Goal: Task Accomplishment & Management: Manage account settings

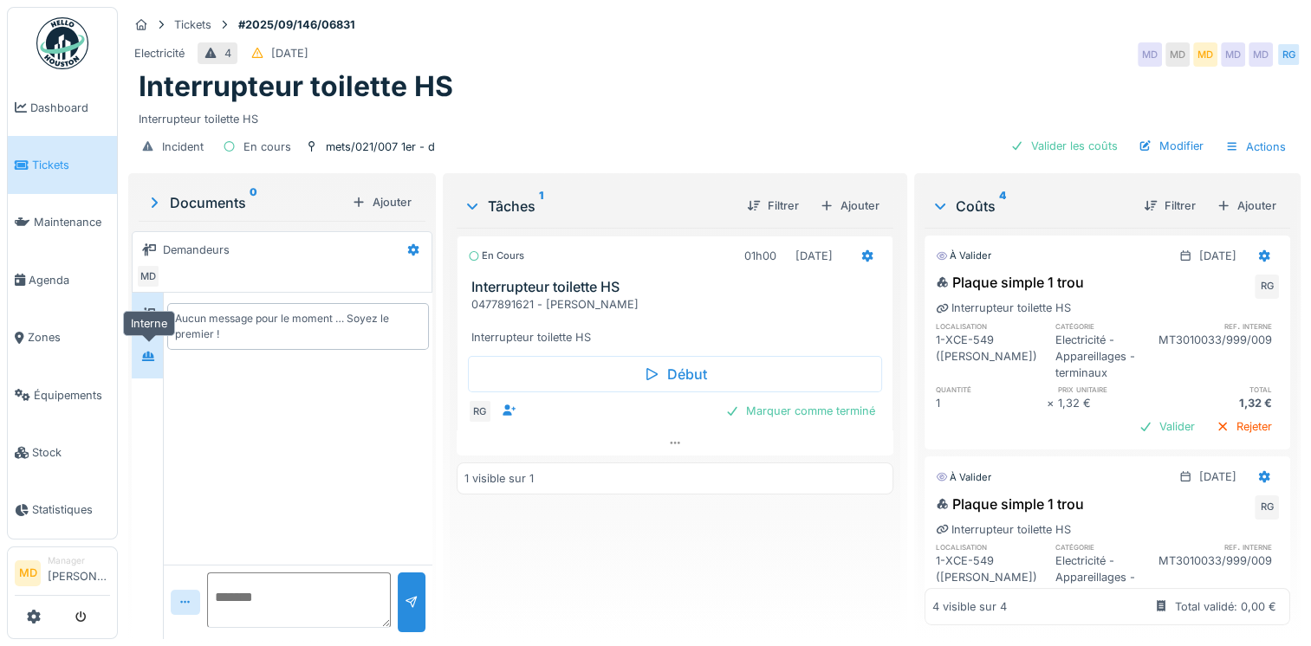
click at [159, 355] on div at bounding box center [148, 357] width 26 height 22
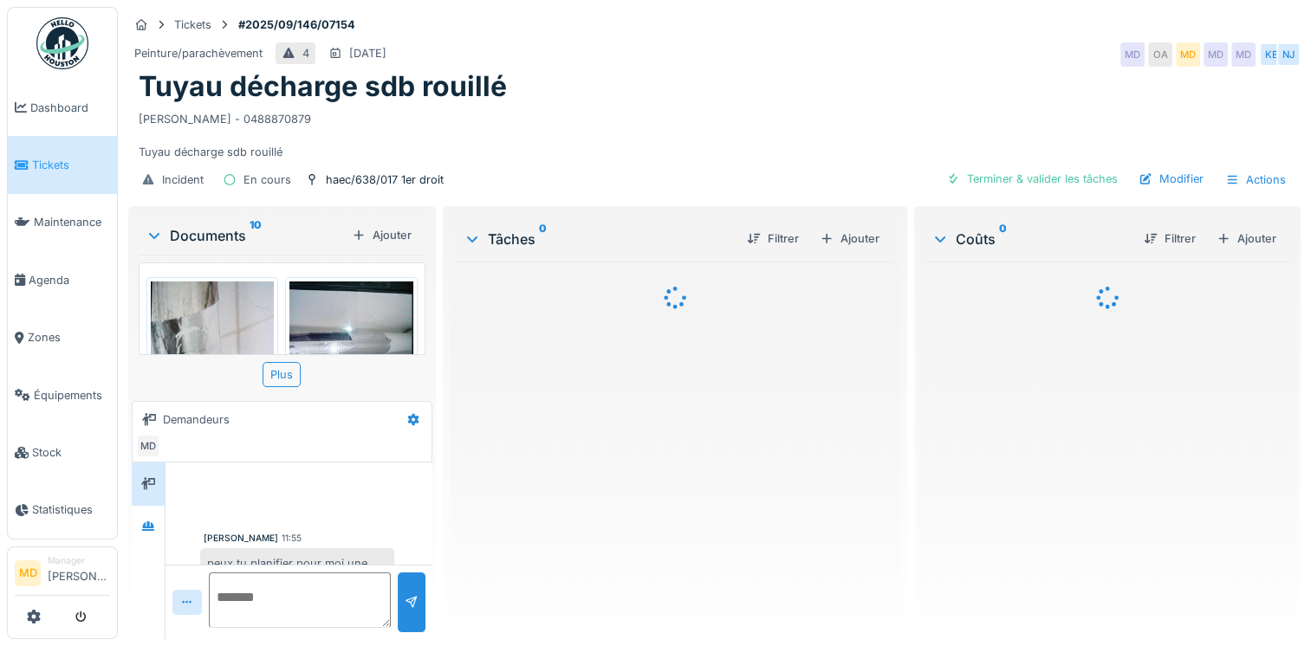
scroll to position [69, 0]
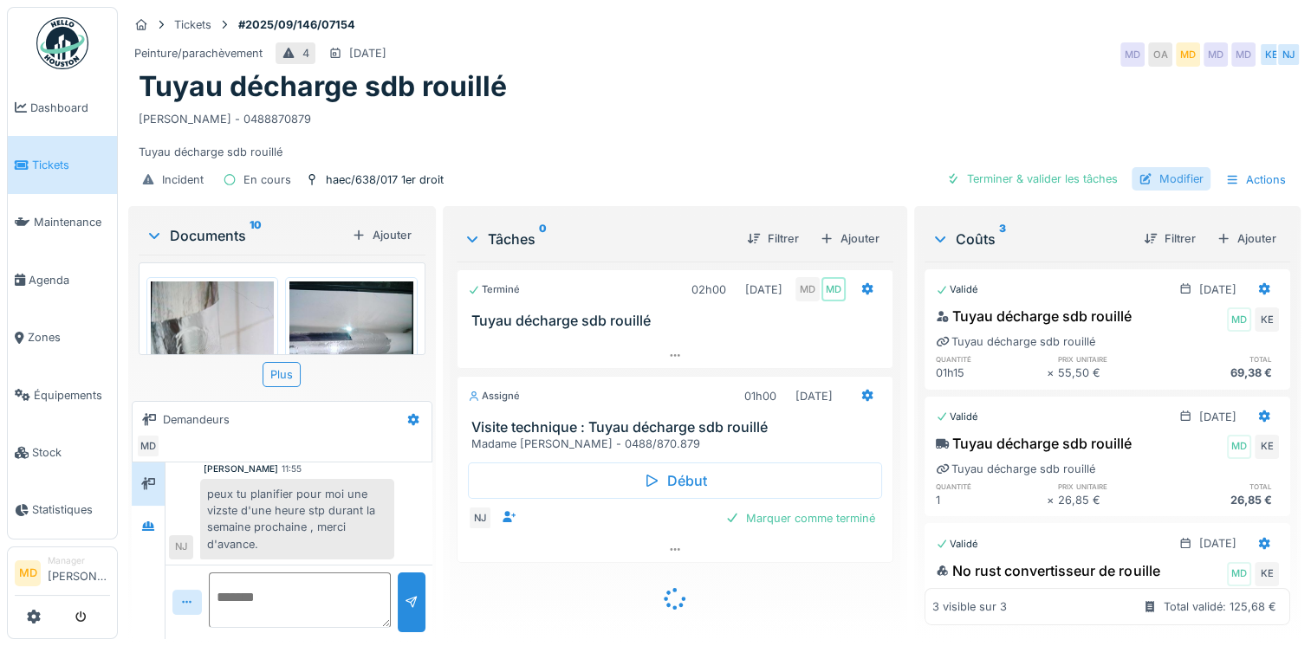
click at [1153, 181] on div "Modifier" at bounding box center [1171, 178] width 79 height 23
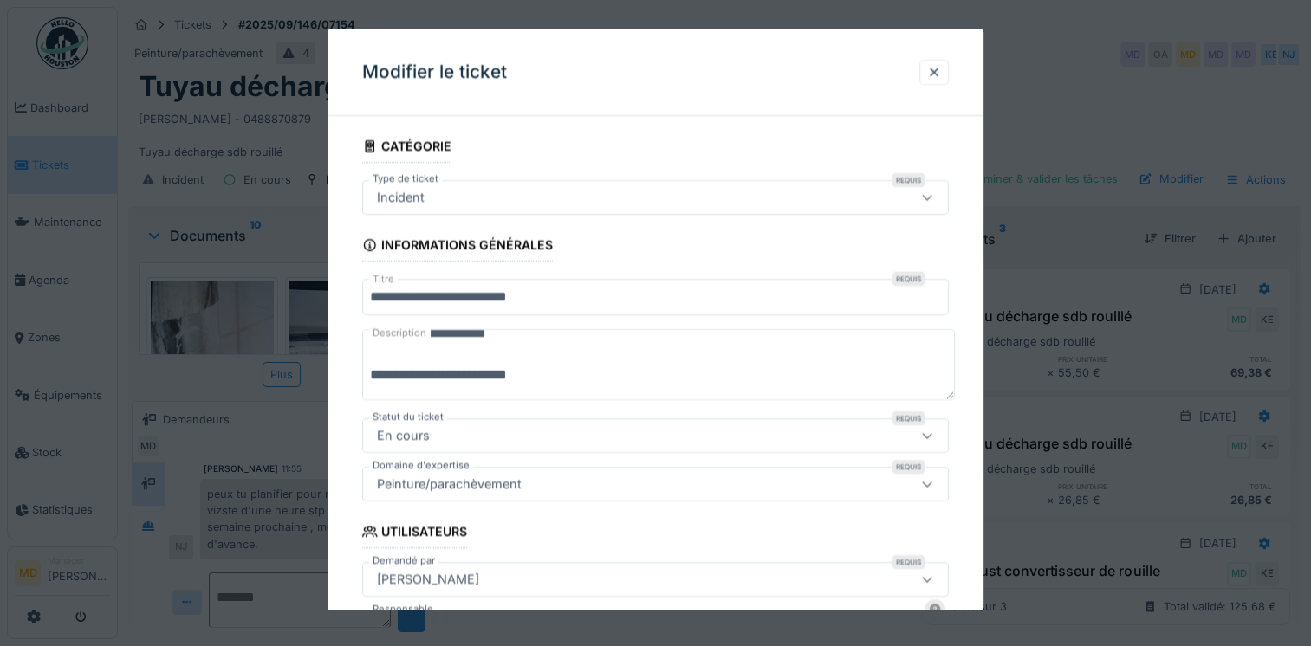
scroll to position [347, 0]
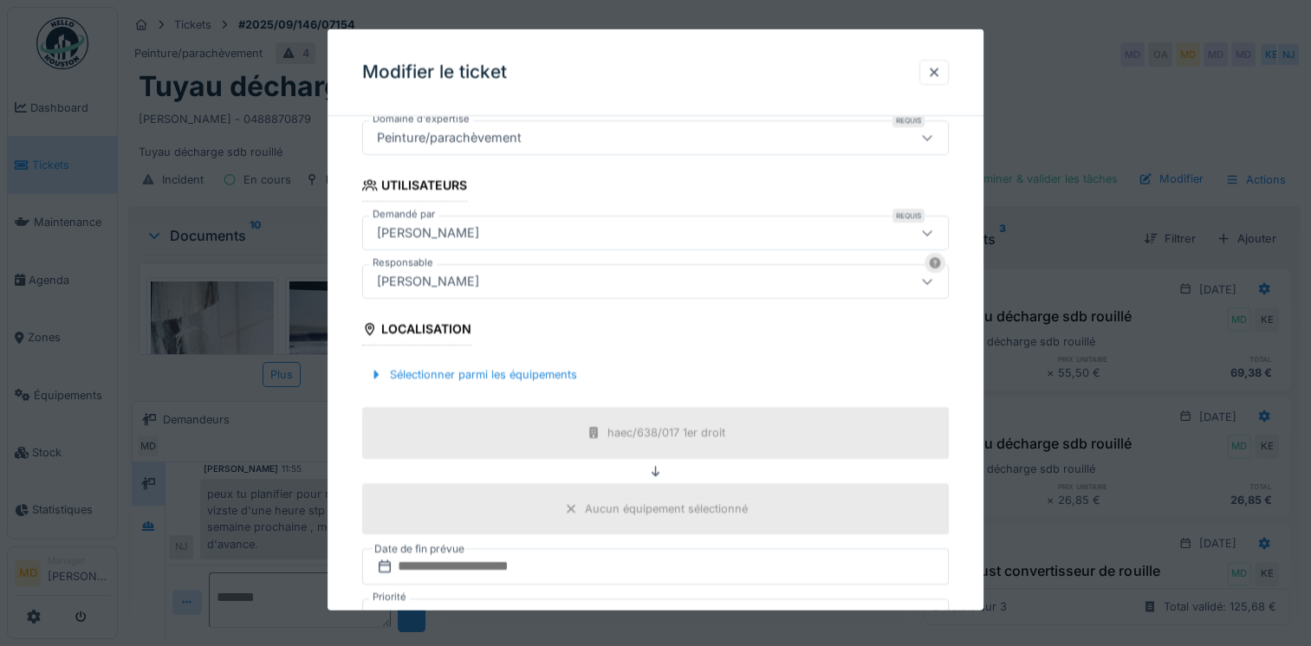
click at [464, 286] on div "[PERSON_NAME]" at bounding box center [620, 281] width 500 height 19
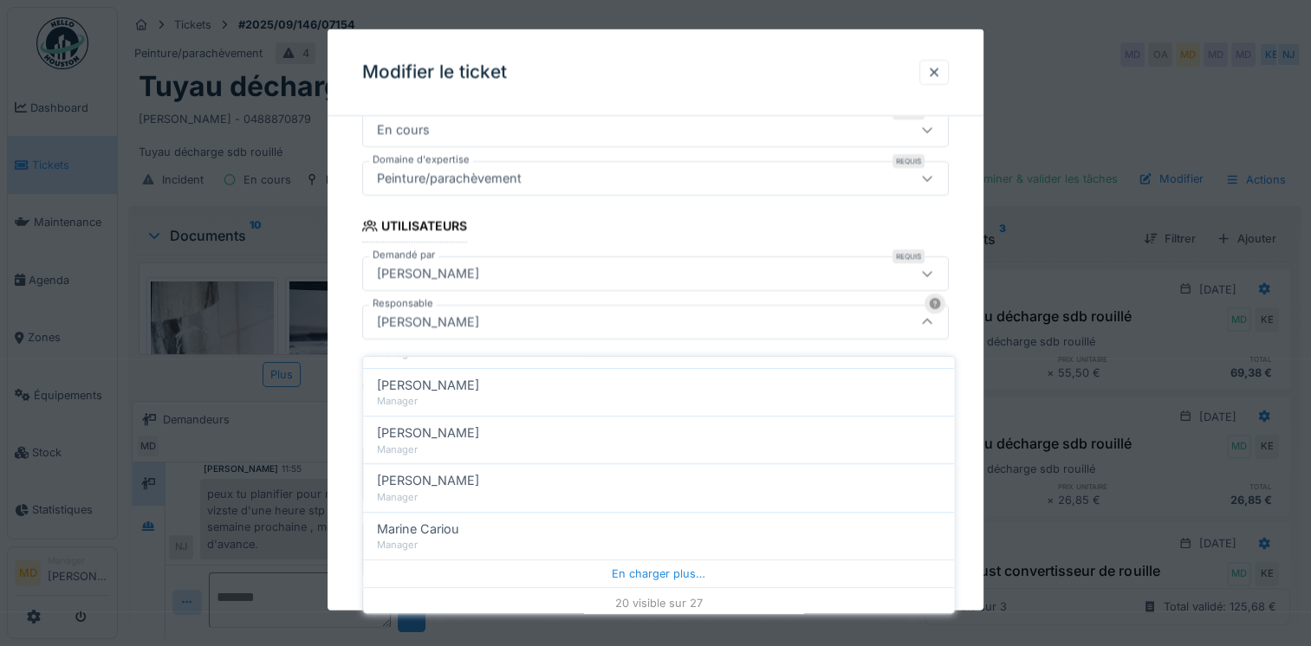
scroll to position [13, 0]
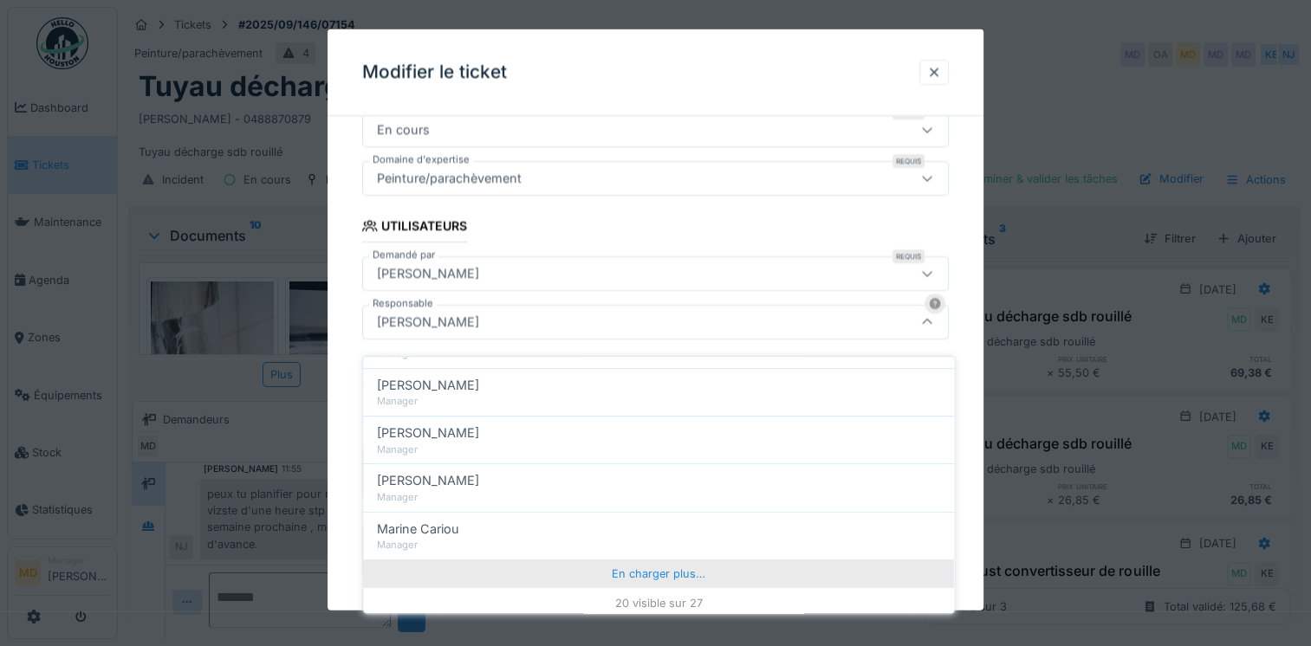
type input "*******"
click at [627, 560] on div "En charger plus…" at bounding box center [658, 574] width 591 height 28
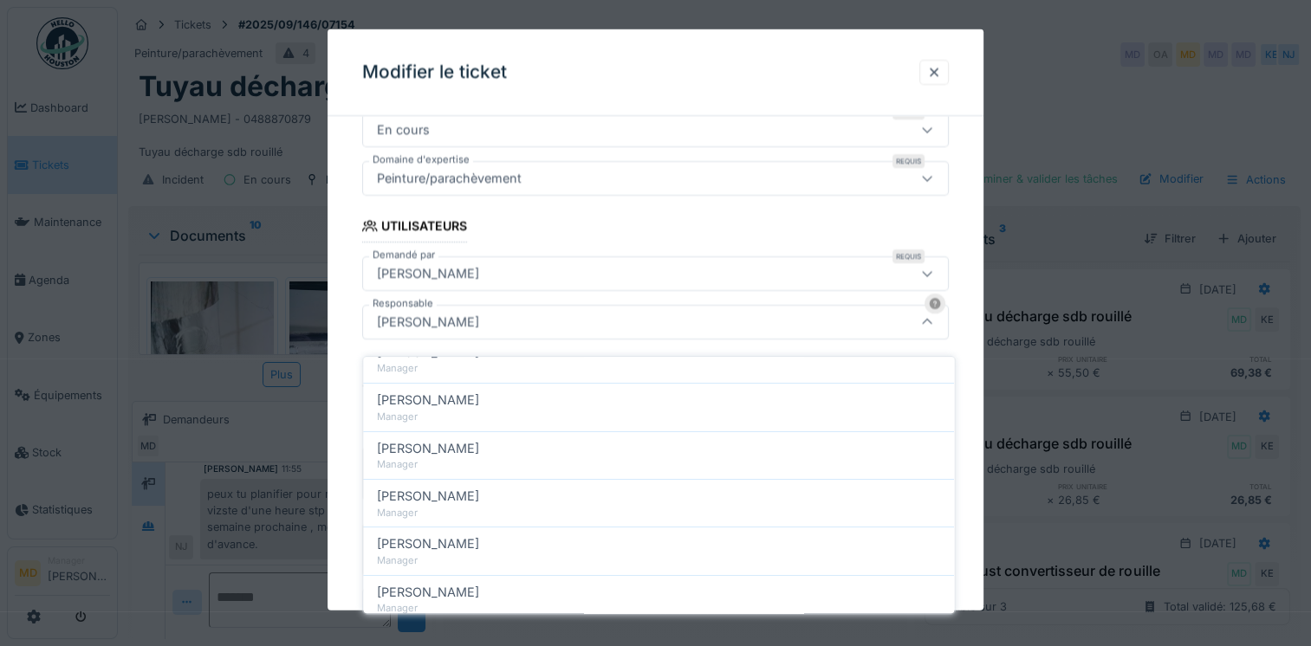
scroll to position [0, 0]
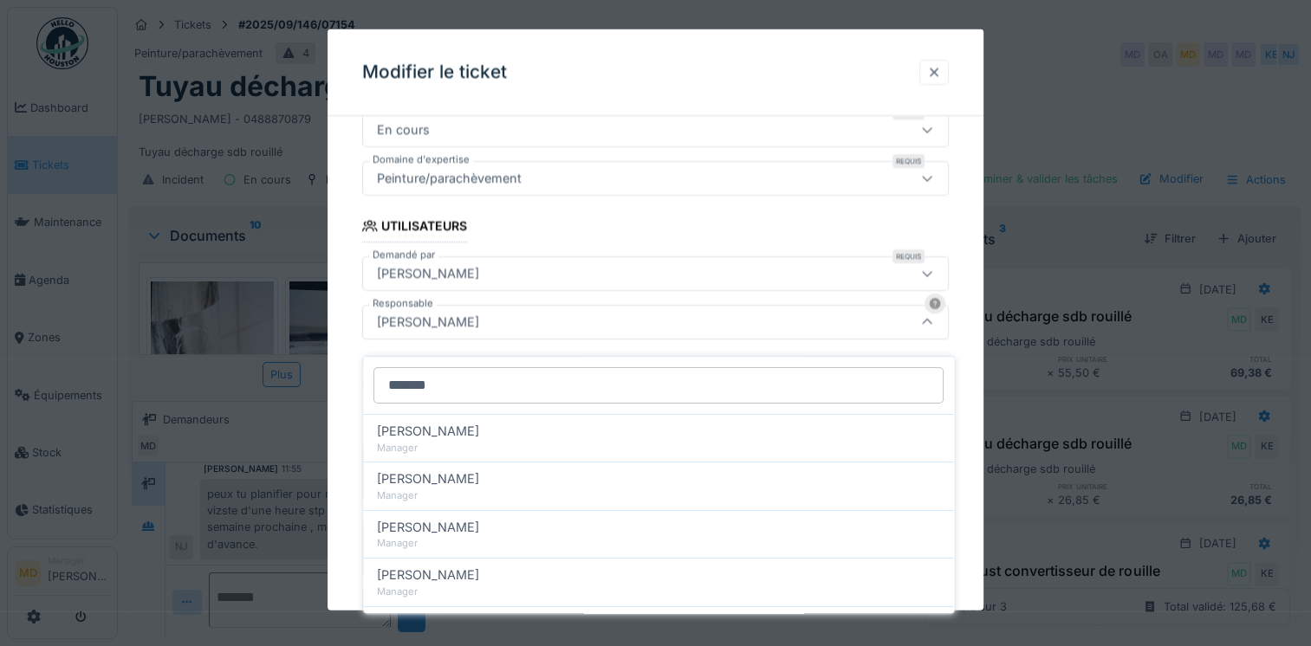
click at [935, 81] on div at bounding box center [933, 71] width 29 height 25
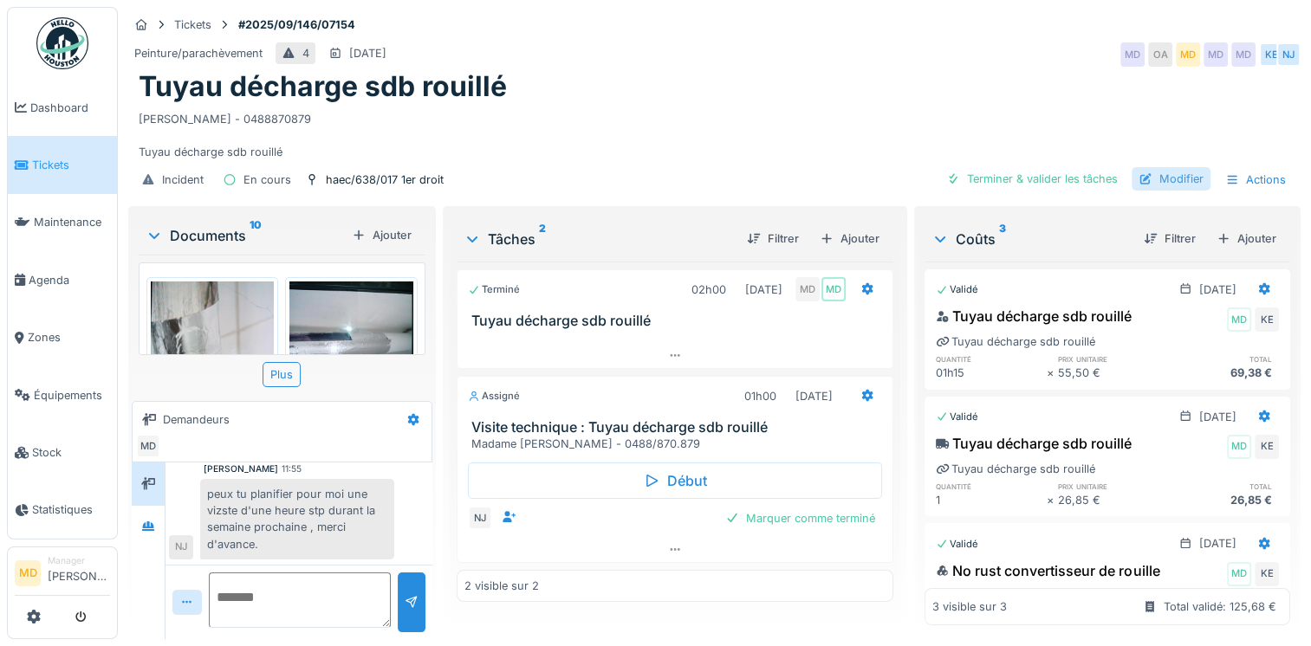
click at [1149, 167] on div "Modifier" at bounding box center [1171, 178] width 79 height 23
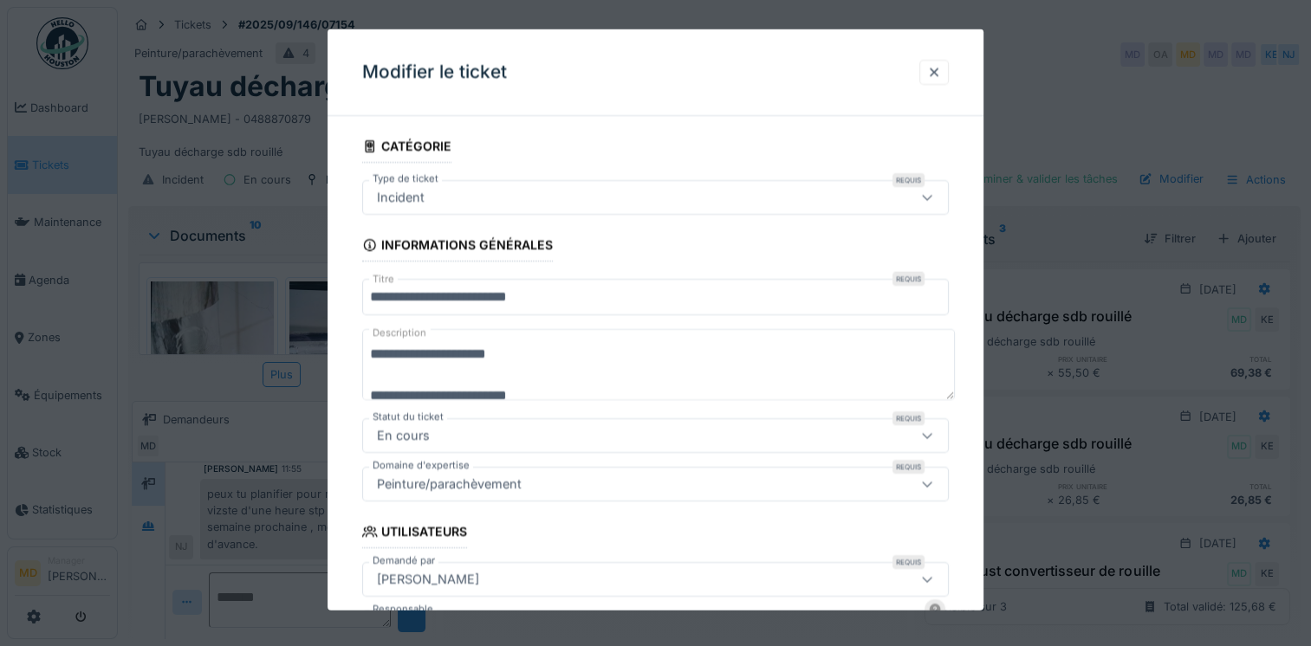
scroll to position [173, 0]
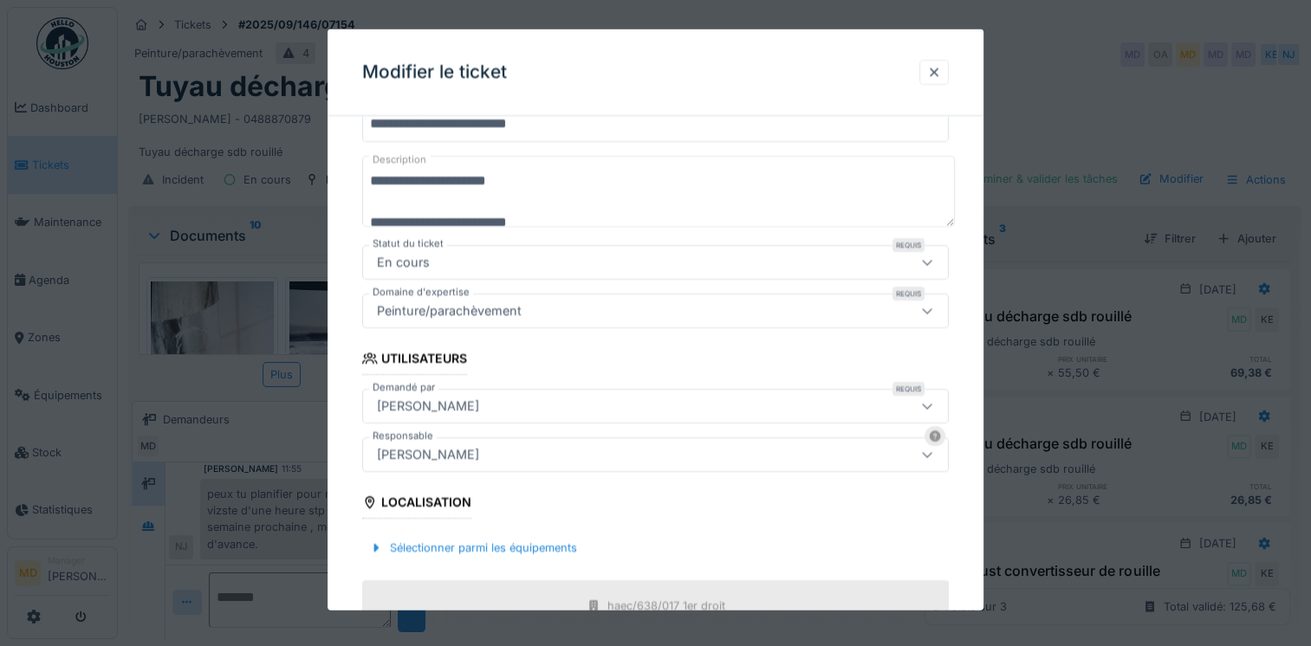
click at [471, 455] on div "[PERSON_NAME]" at bounding box center [620, 454] width 500 height 19
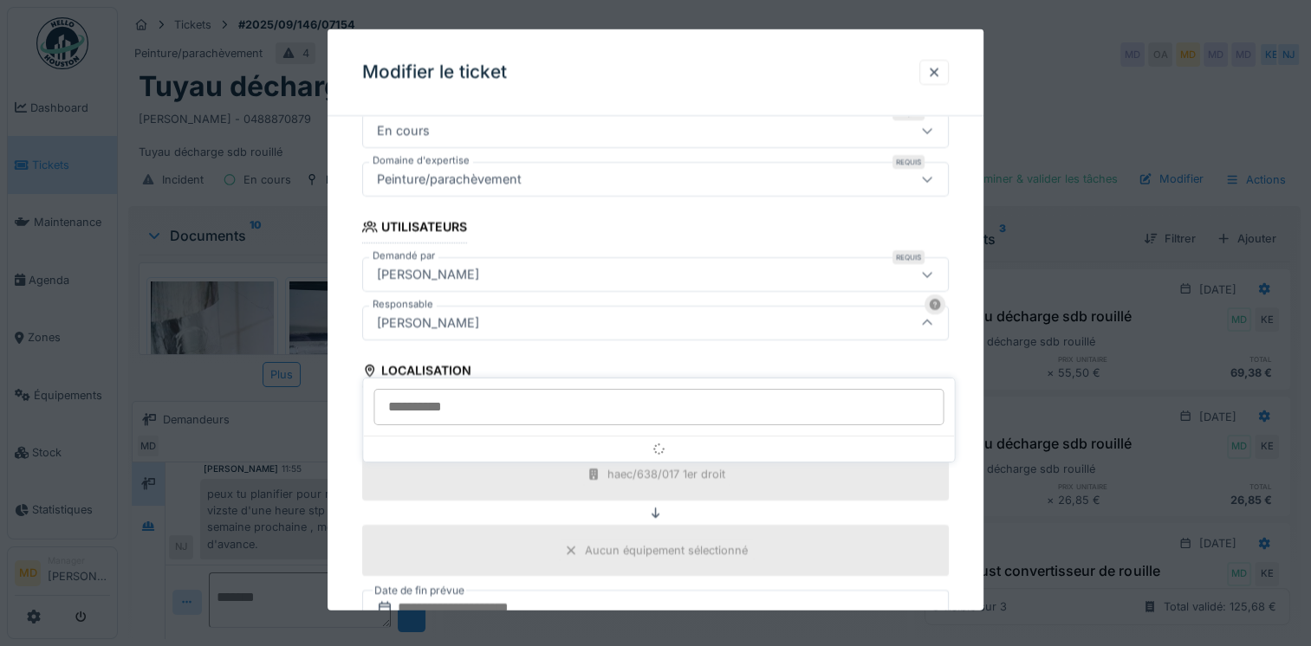
scroll to position [306, 0]
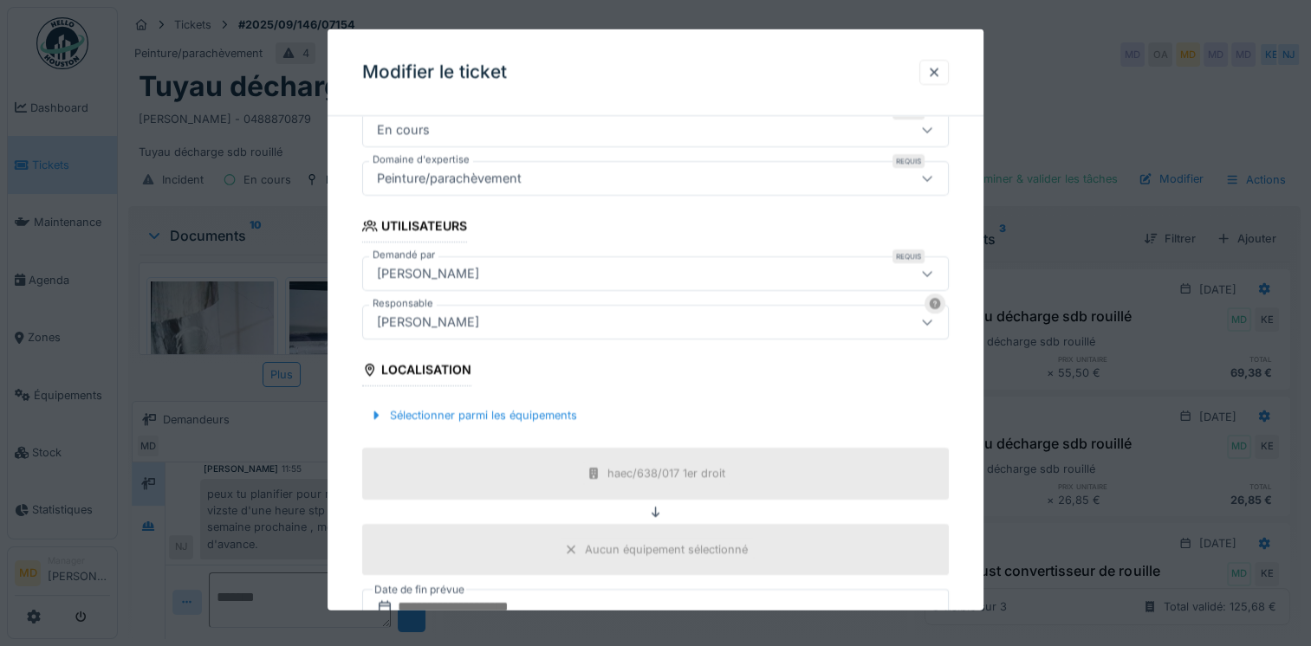
click at [344, 359] on div "**********" at bounding box center [656, 365] width 656 height 1083
click at [949, 61] on div at bounding box center [933, 71] width 29 height 25
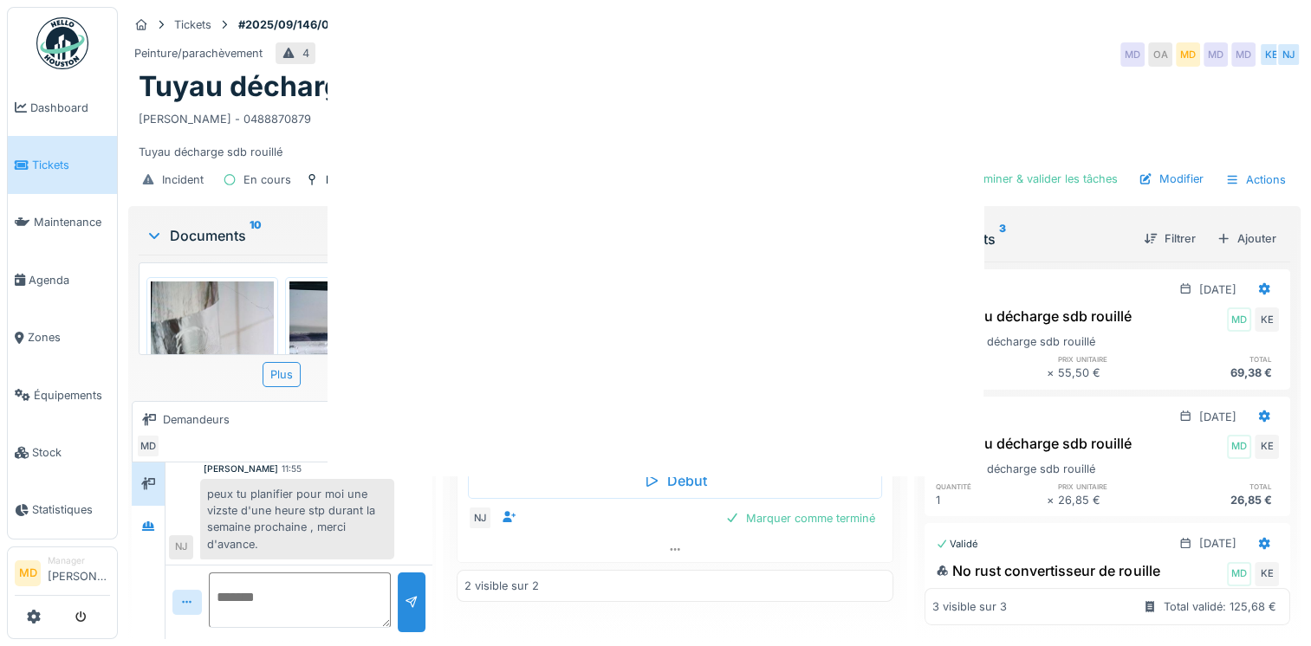
scroll to position [0, 0]
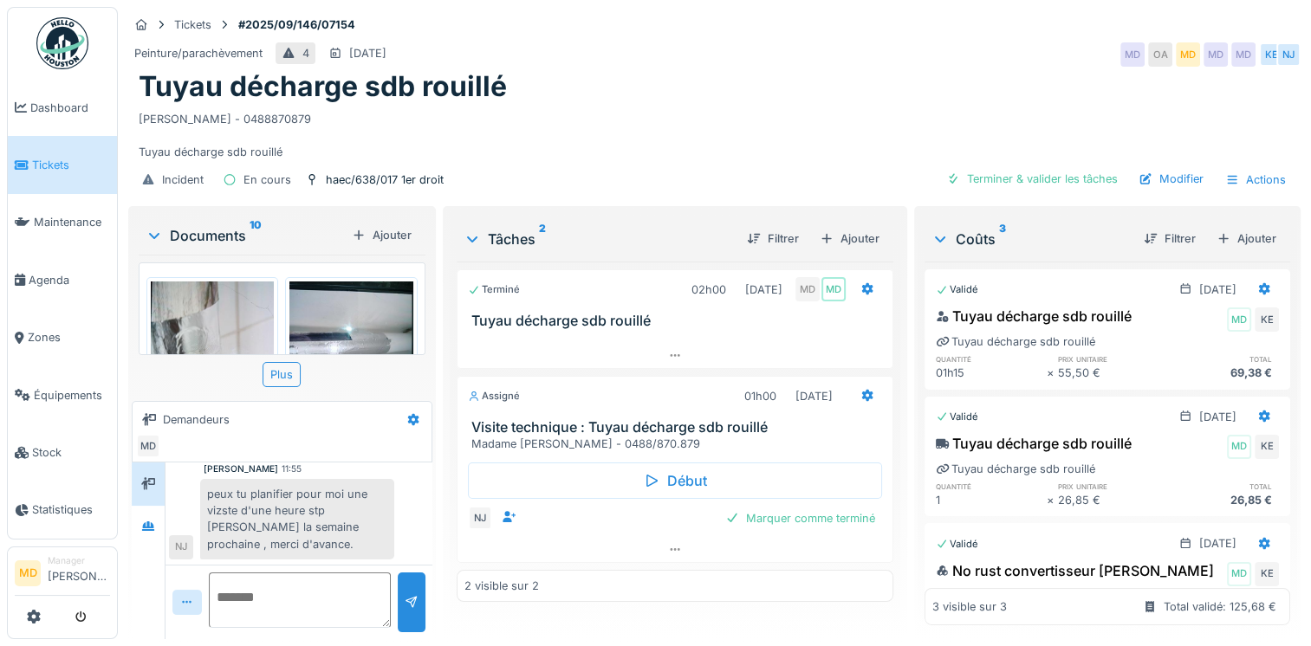
click at [223, 314] on img at bounding box center [212, 364] width 123 height 165
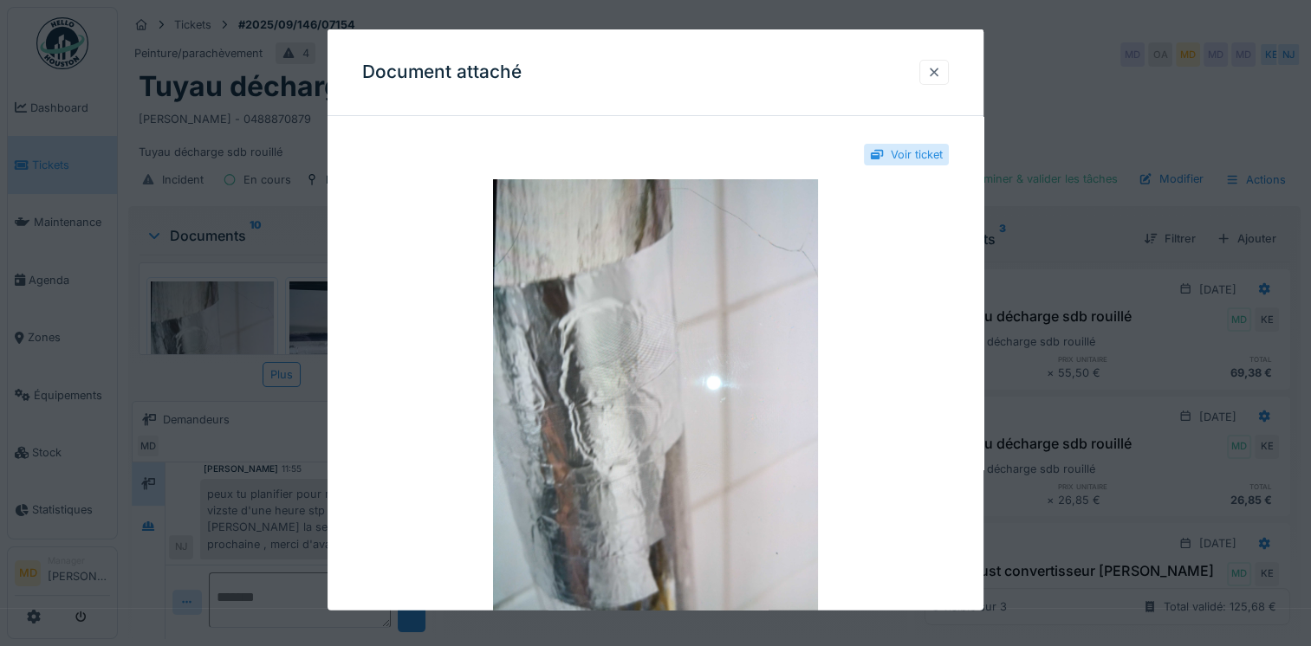
click at [937, 75] on div at bounding box center [934, 71] width 14 height 16
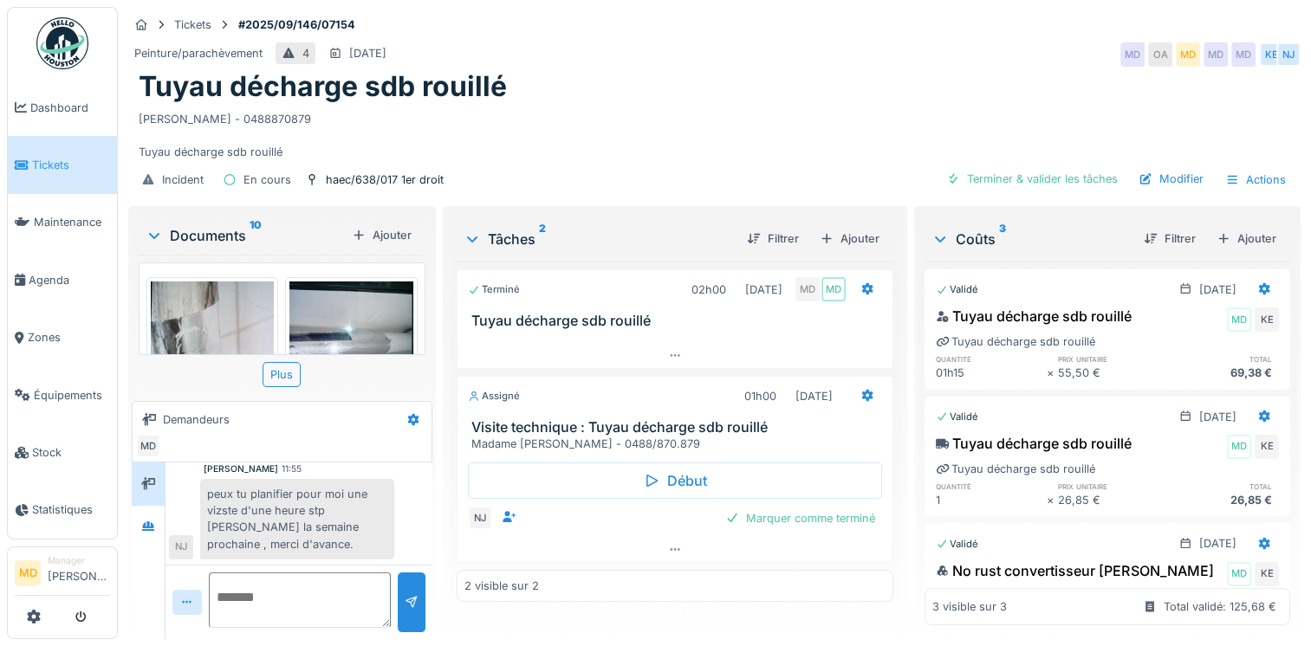
click at [296, 315] on img at bounding box center [350, 328] width 123 height 93
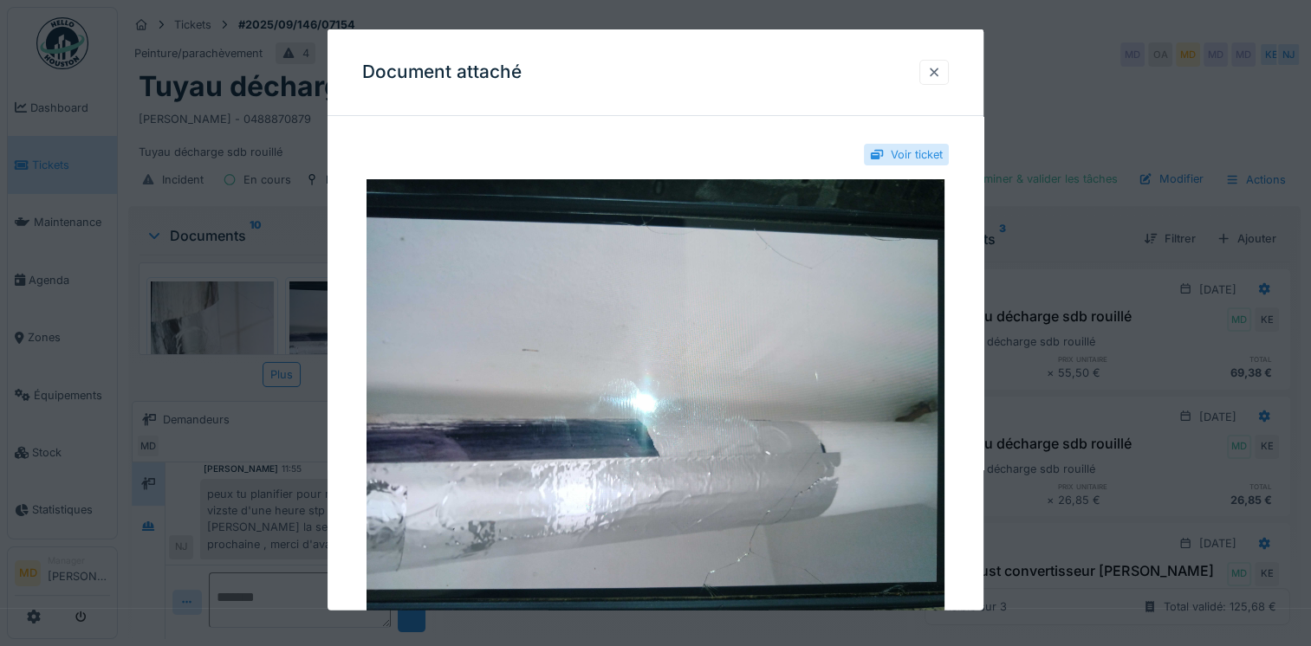
click at [940, 67] on div at bounding box center [934, 71] width 14 height 16
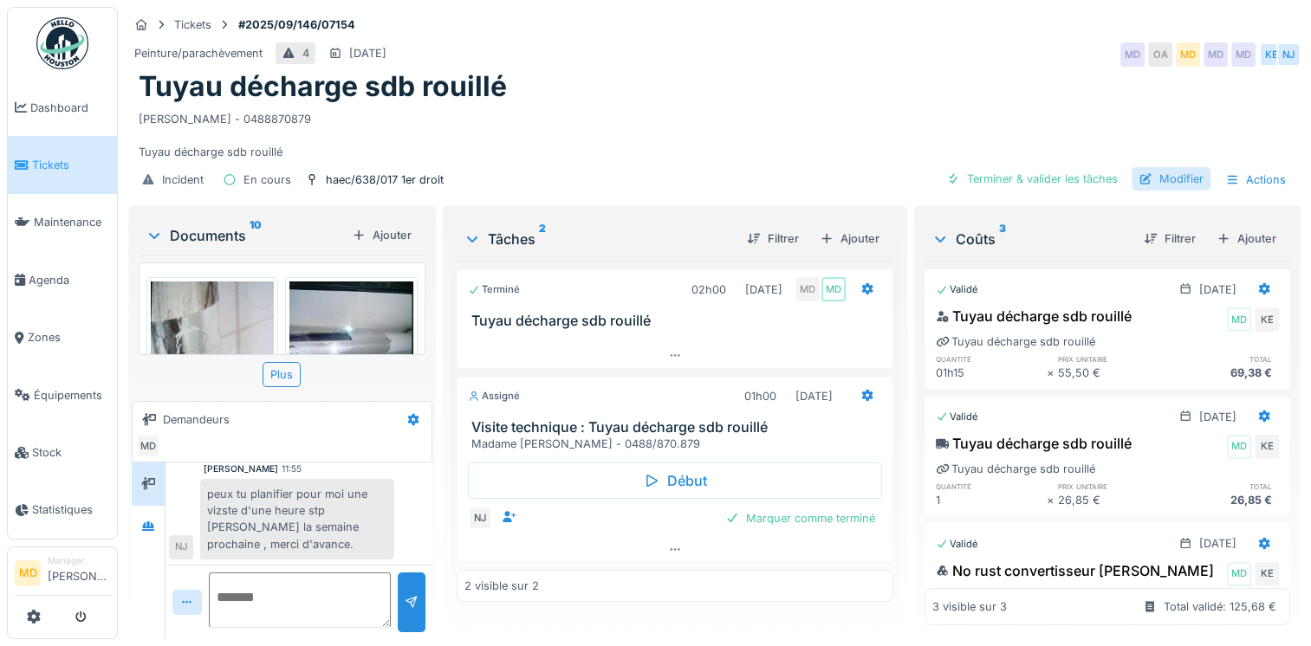
click at [1153, 182] on div "Modifier" at bounding box center [1171, 178] width 79 height 23
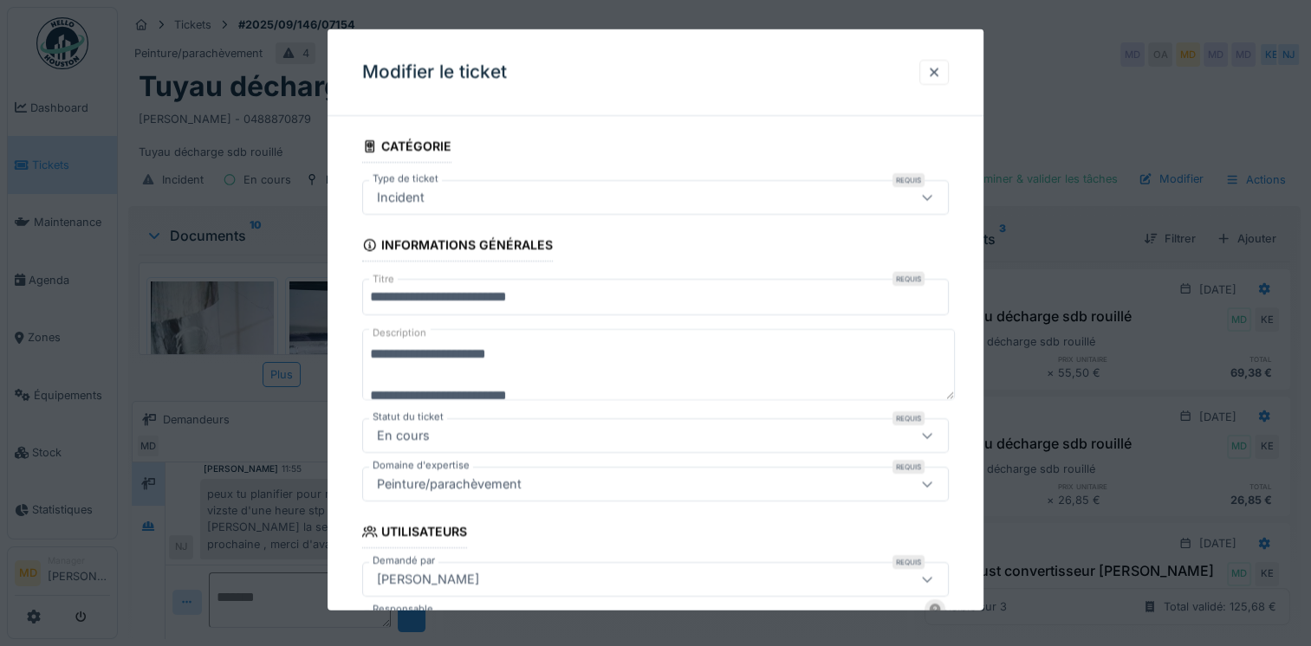
scroll to position [21, 0]
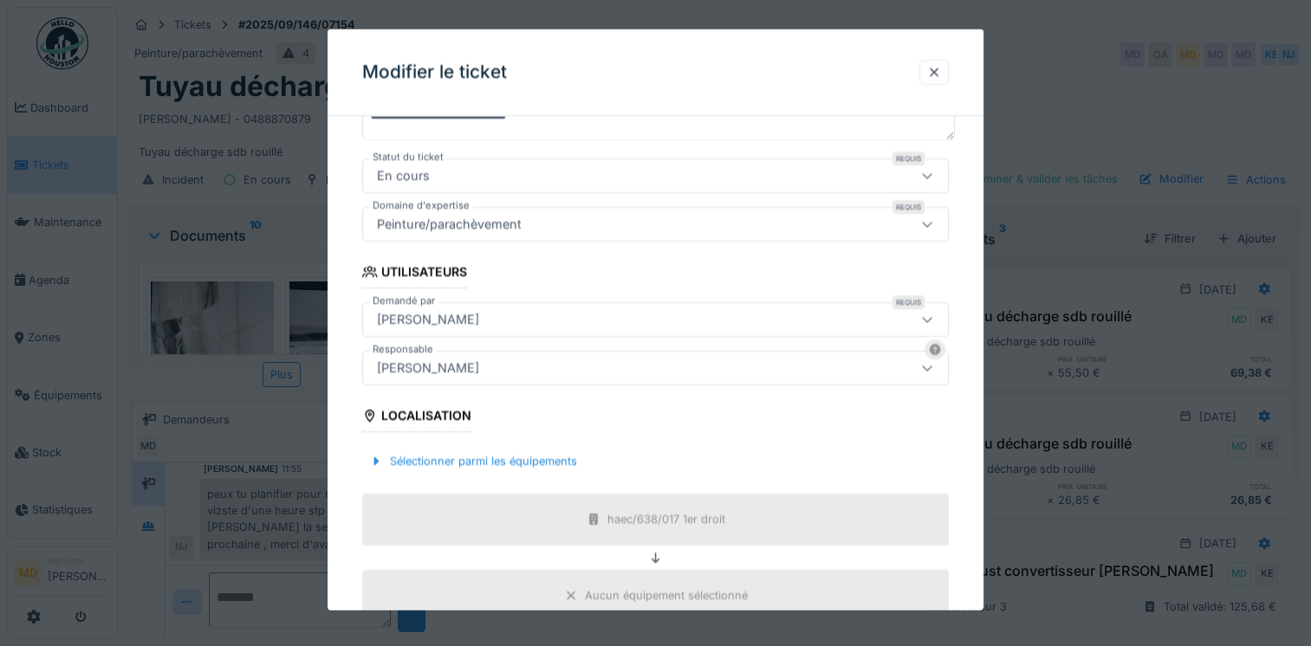
click at [423, 369] on div "[PERSON_NAME]" at bounding box center [428, 368] width 116 height 19
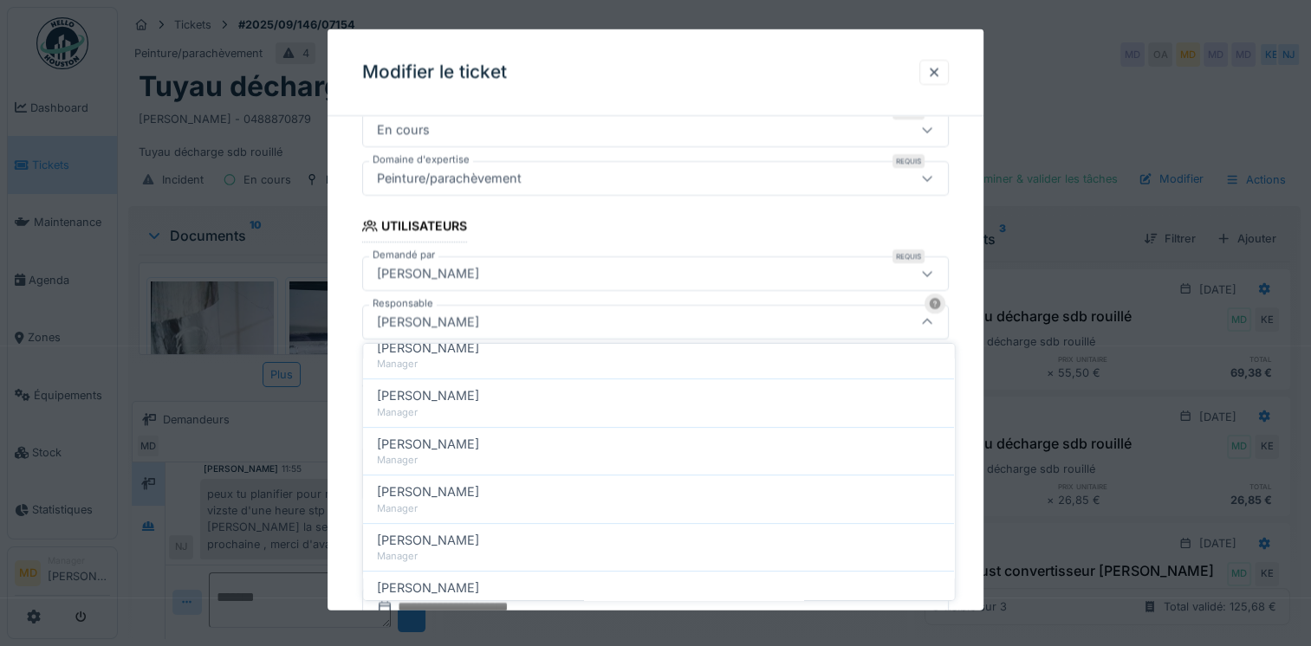
scroll to position [815, 0]
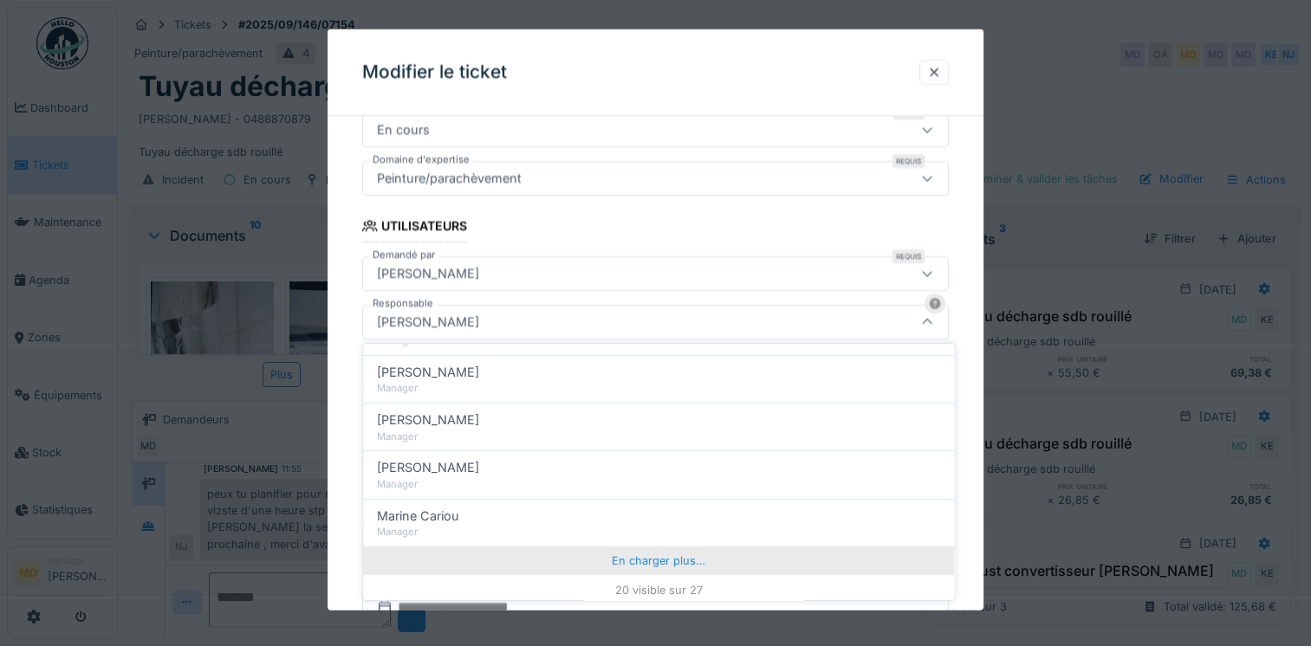
click at [648, 556] on div "En charger plus…" at bounding box center [658, 561] width 591 height 28
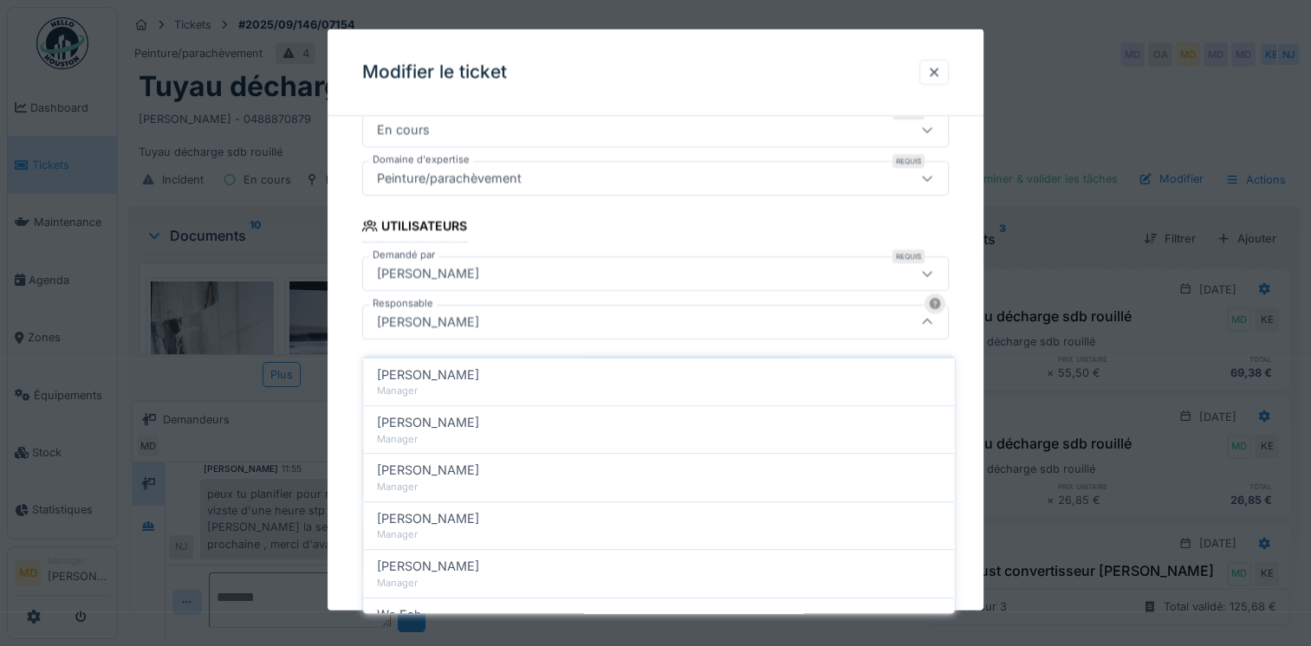
scroll to position [1036, 0]
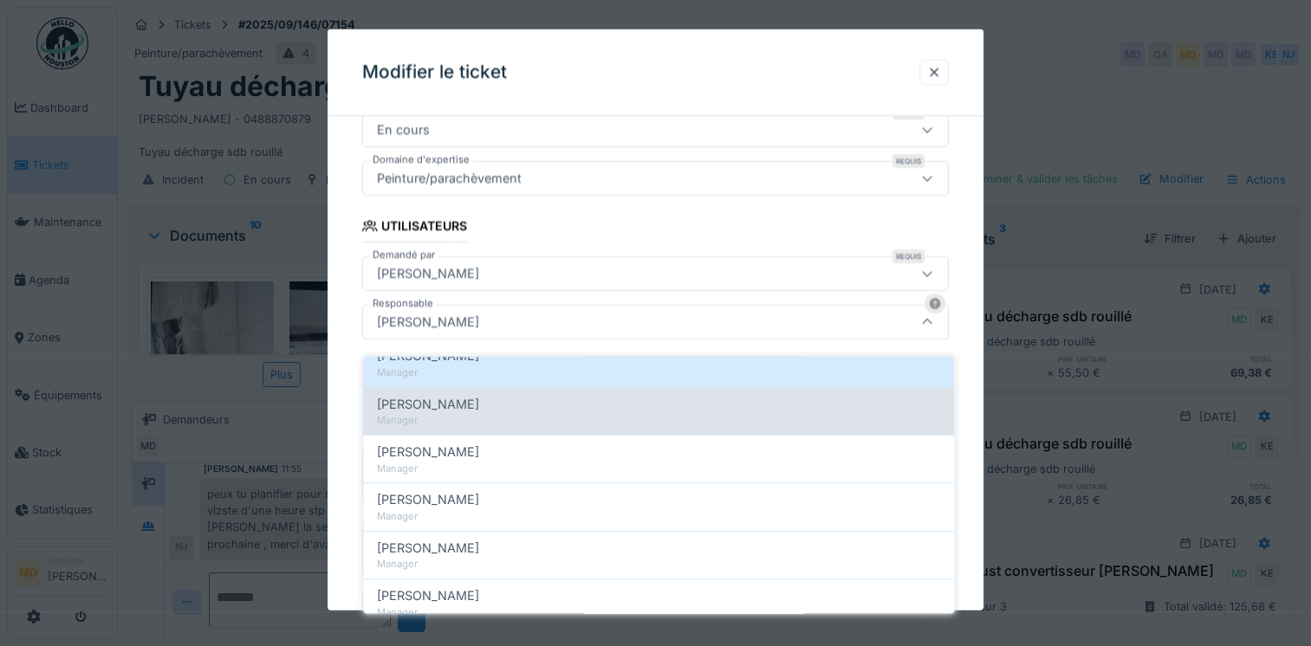
click at [531, 413] on div "Manager" at bounding box center [658, 420] width 563 height 15
type input "*****"
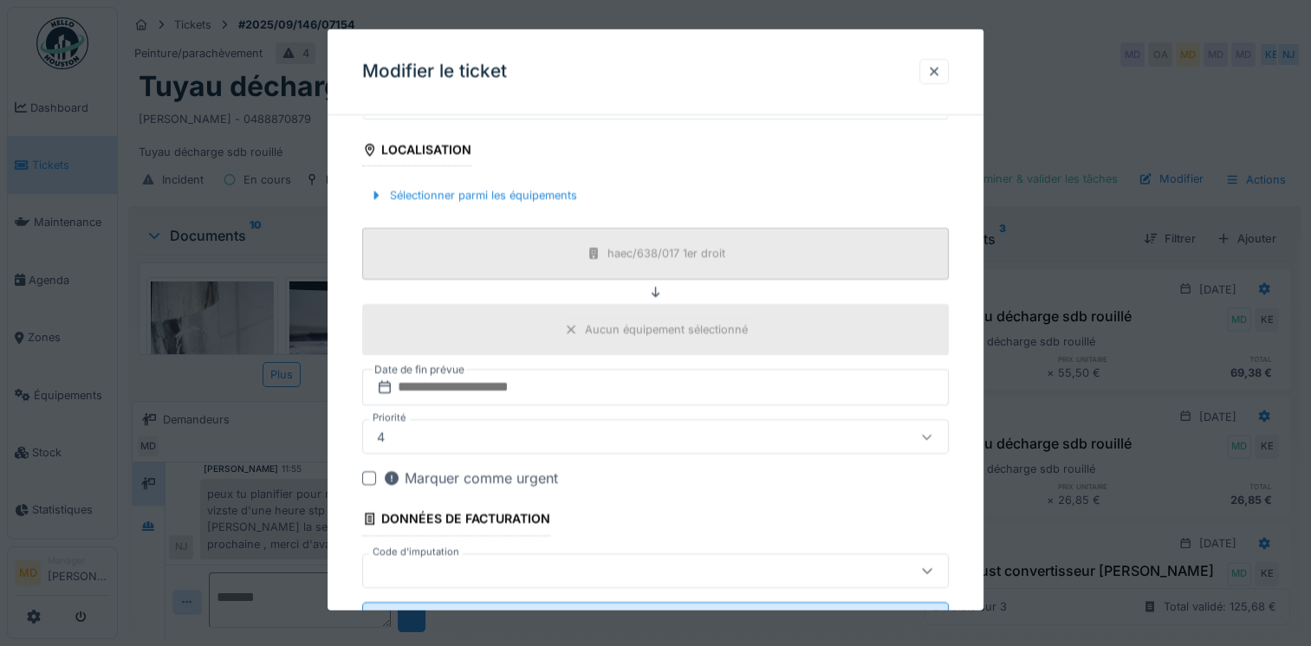
scroll to position [597, 0]
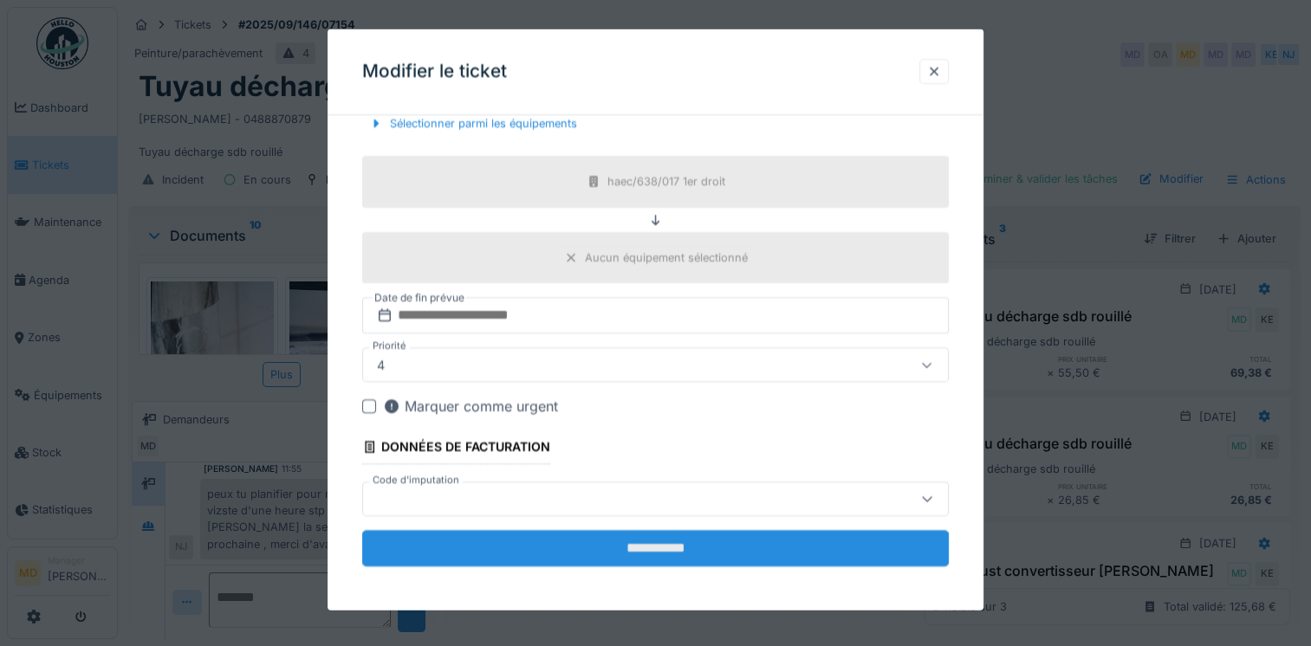
click at [627, 556] on input "**********" at bounding box center [655, 548] width 587 height 36
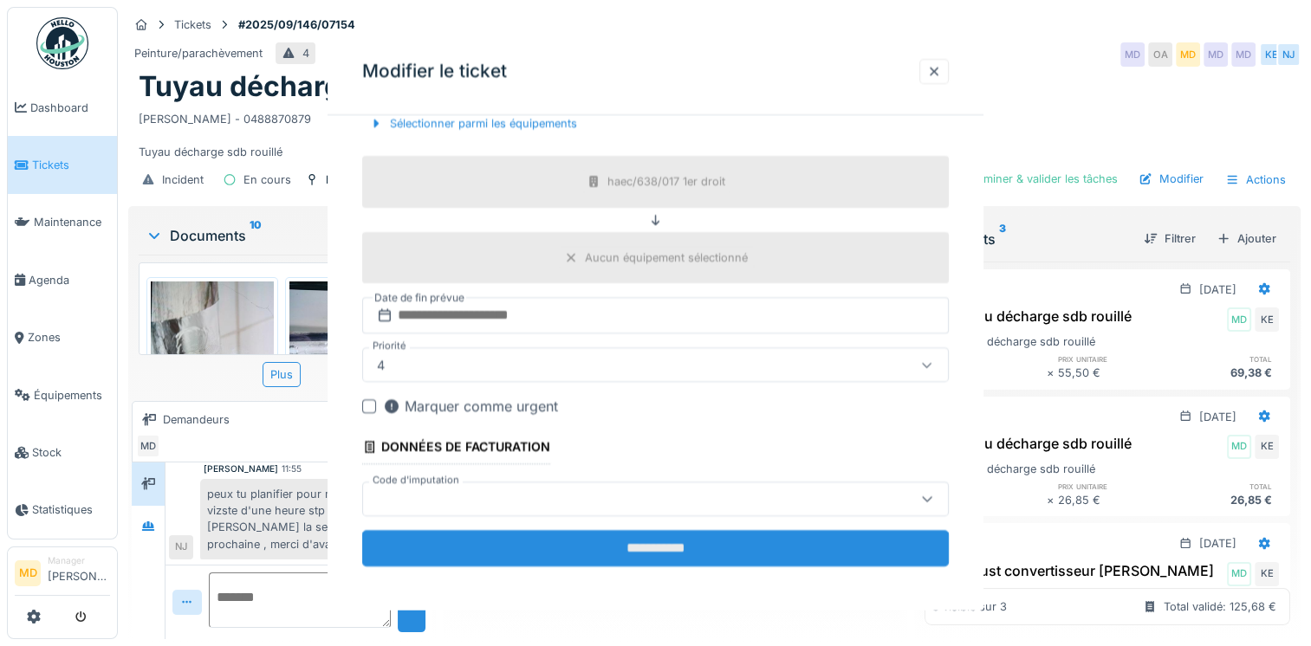
scroll to position [0, 0]
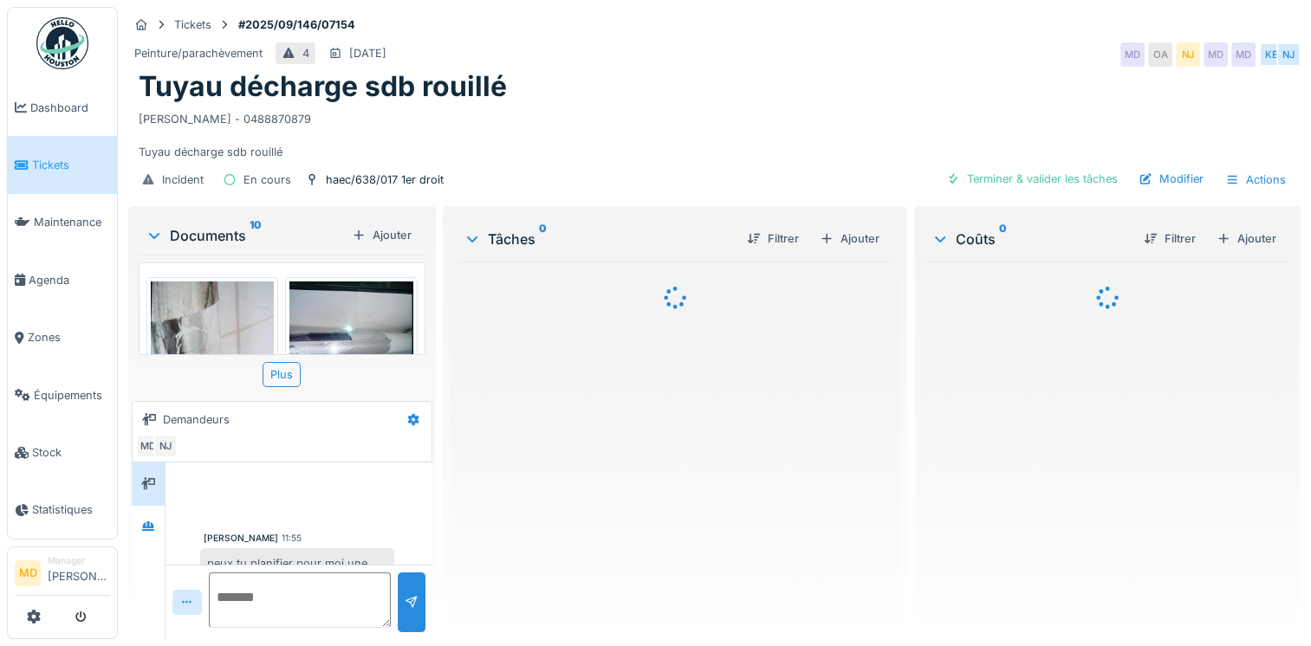
scroll to position [69, 0]
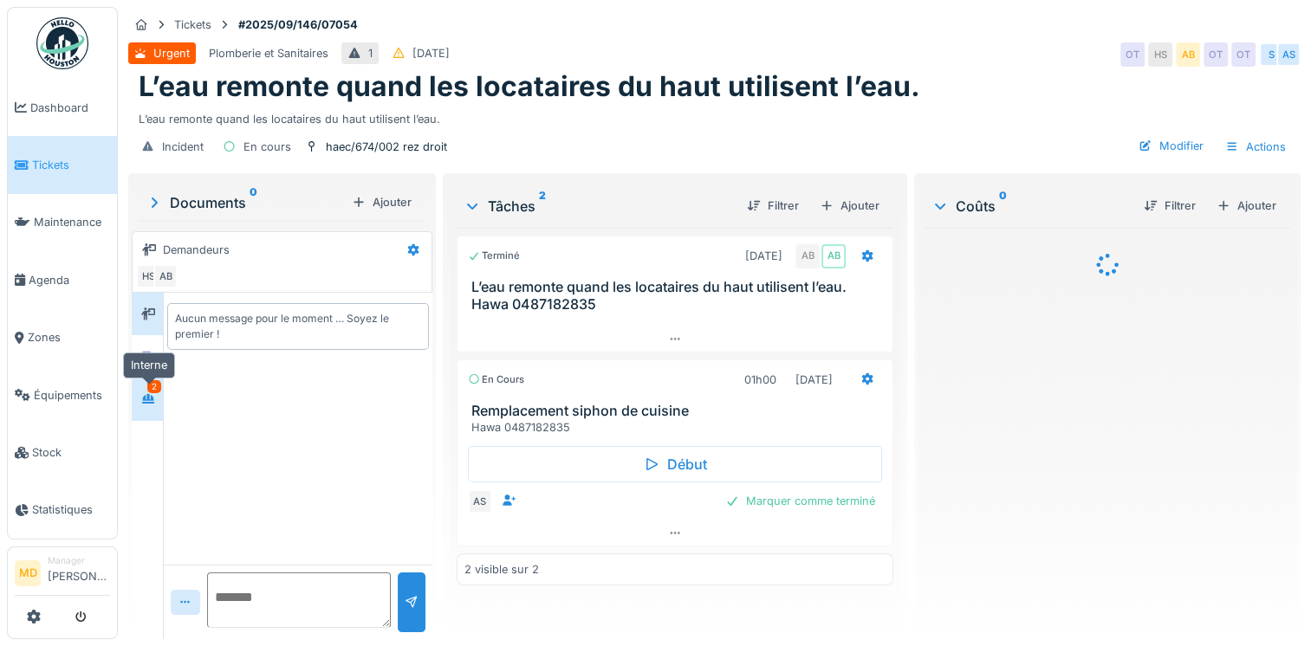
click at [149, 394] on icon at bounding box center [148, 399] width 12 height 10
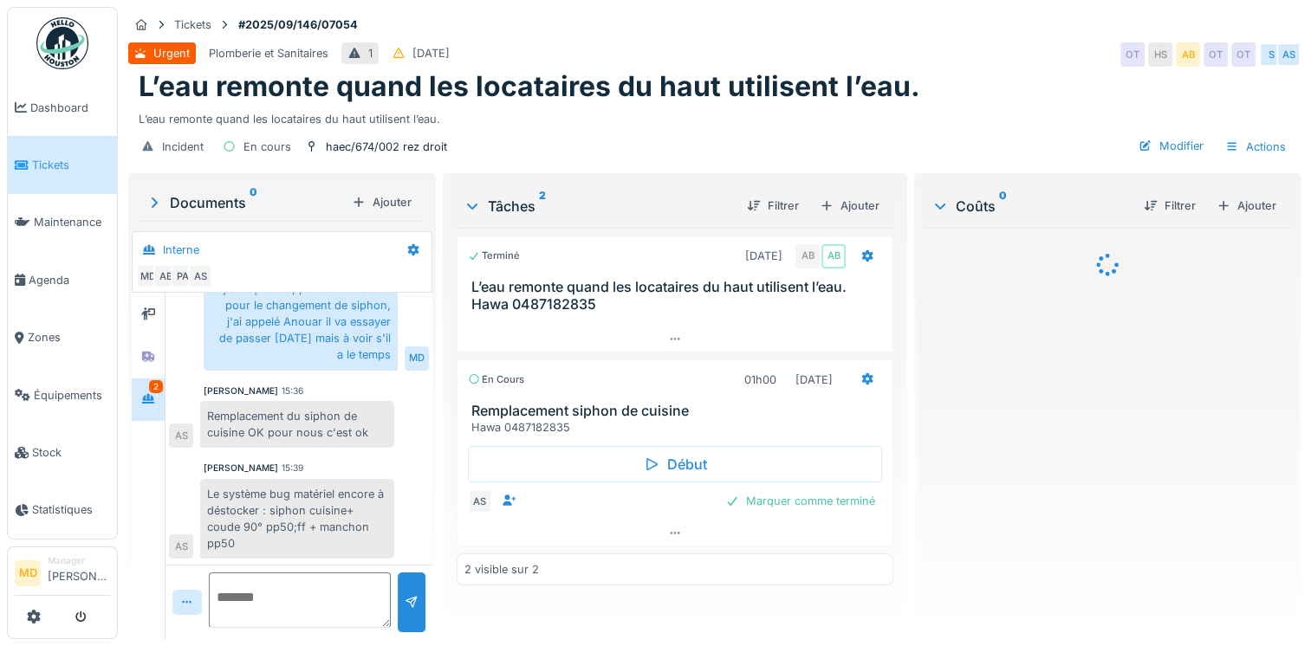
scroll to position [104, 0]
click at [727, 35] on div at bounding box center [721, 31] width 14 height 15
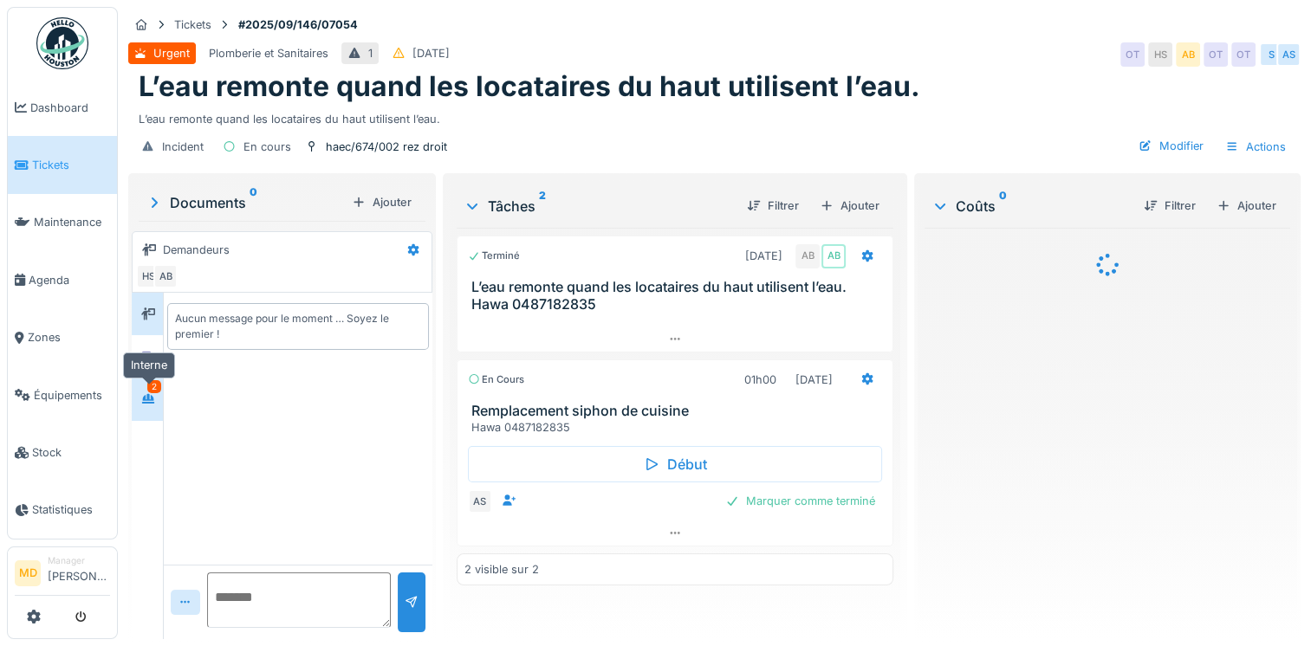
click at [141, 400] on icon at bounding box center [148, 398] width 14 height 11
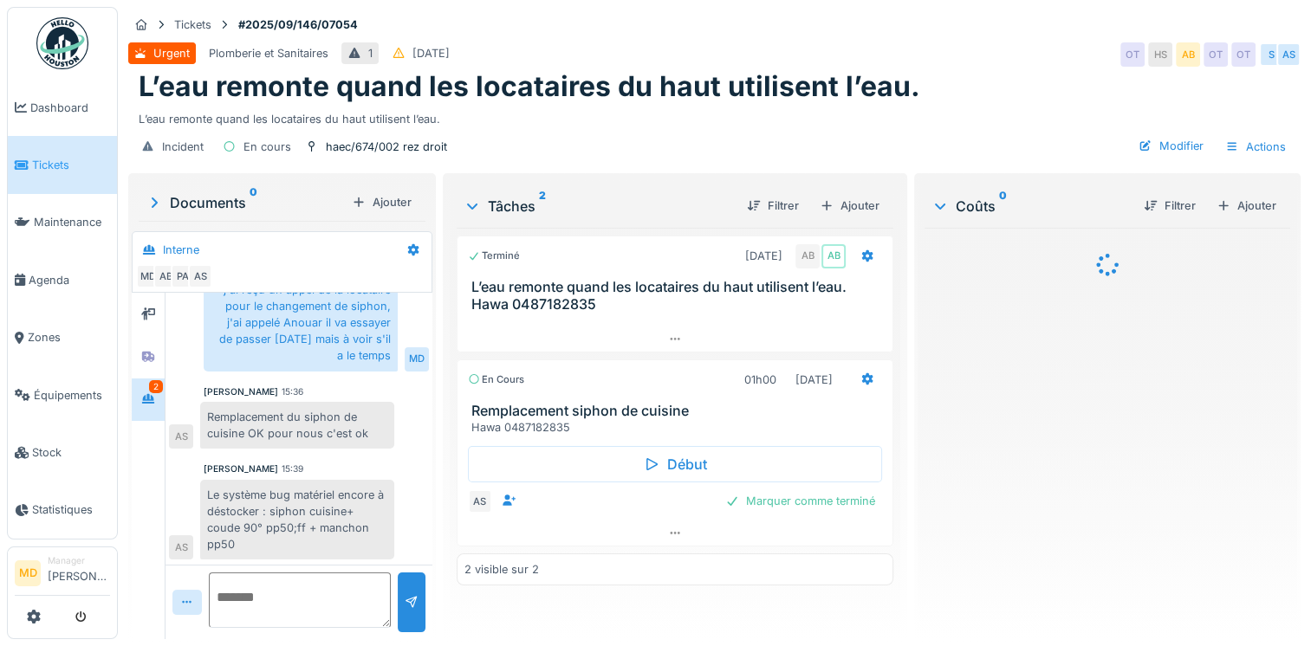
scroll to position [105, 0]
click at [967, 109] on div "L’eau remonte quand les locataires du haut utilisent l’eau." at bounding box center [715, 115] width 1152 height 23
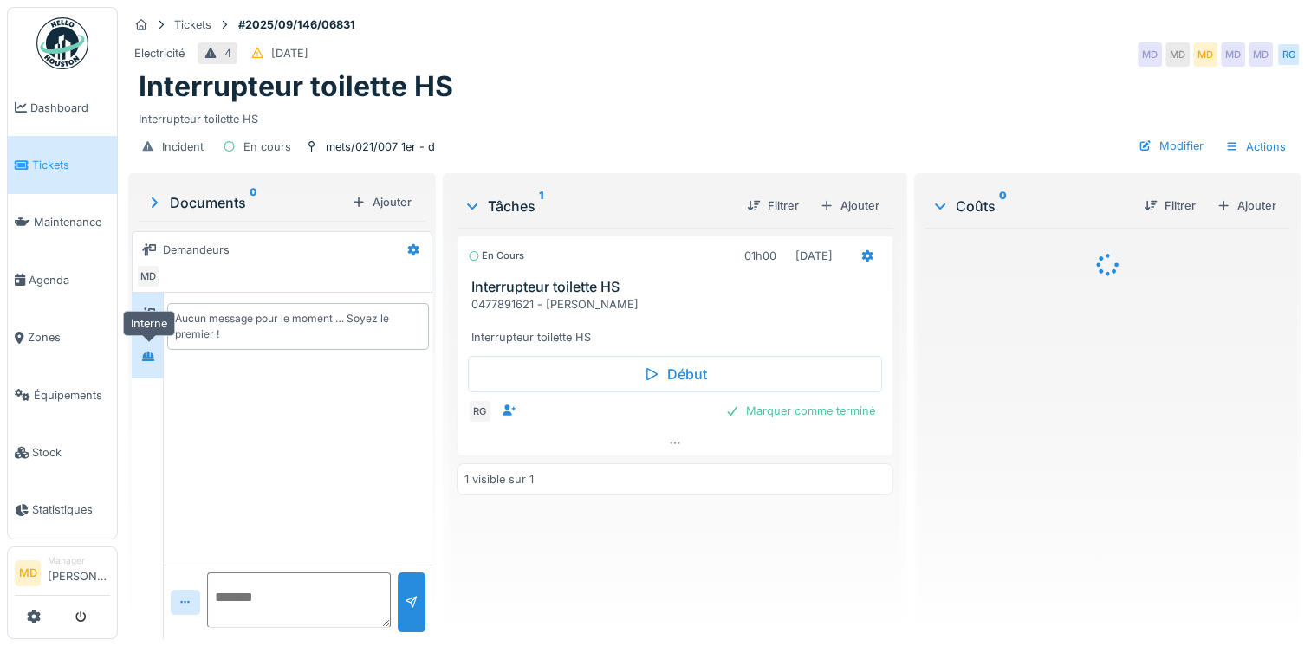
click at [152, 356] on icon at bounding box center [148, 357] width 12 height 10
